Goal: Information Seeking & Learning: Learn about a topic

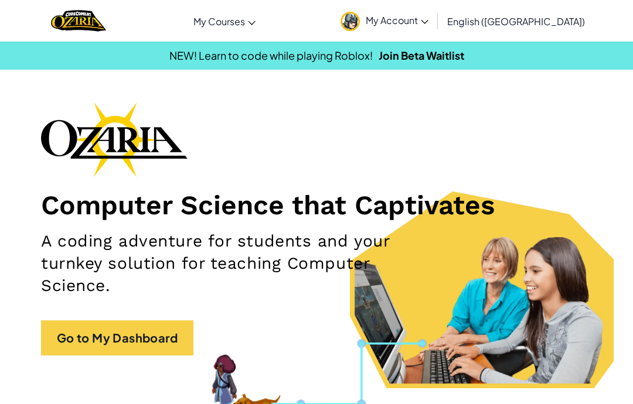
click at [165, 336] on link "Go to My Dashboard" at bounding box center [117, 337] width 152 height 35
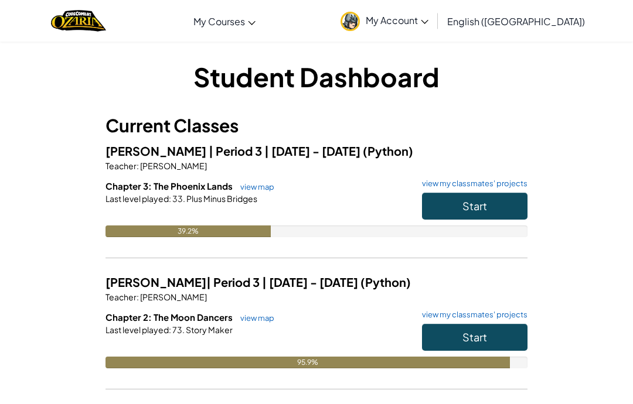
click at [499, 208] on button "Start" at bounding box center [474, 206] width 105 height 27
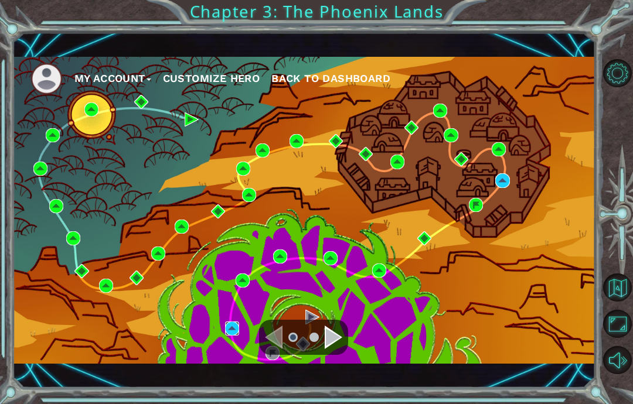
click at [231, 334] on img at bounding box center [232, 329] width 14 height 14
